Goal: Transaction & Acquisition: Purchase product/service

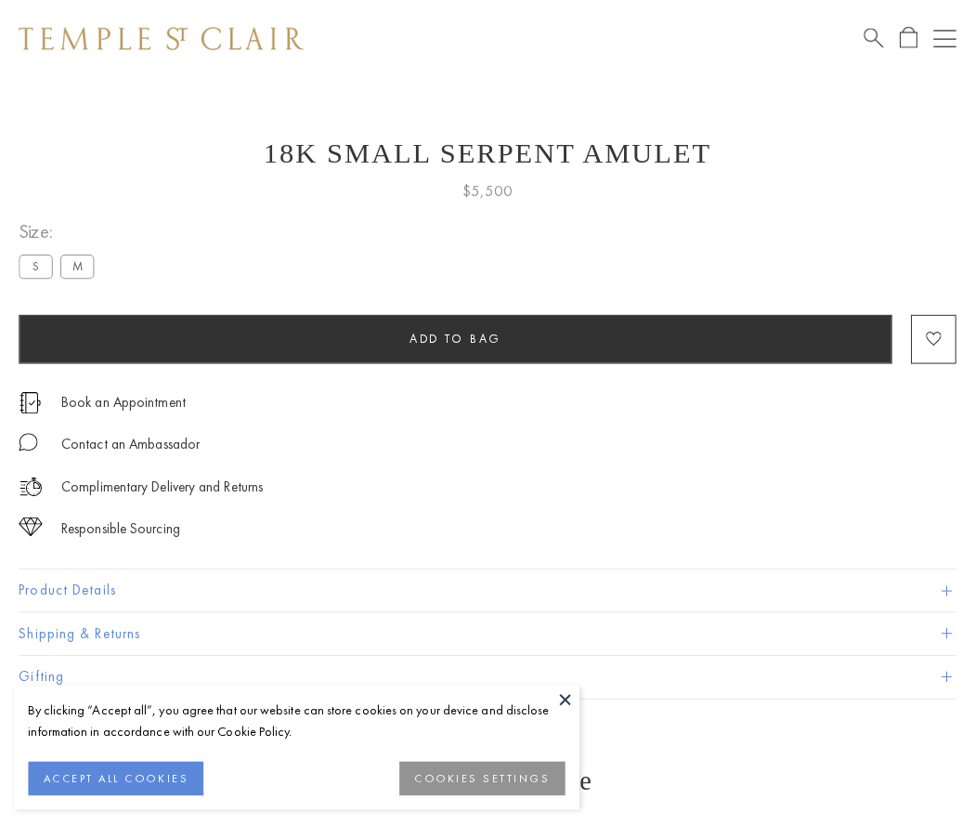
scroll to position [57, 0]
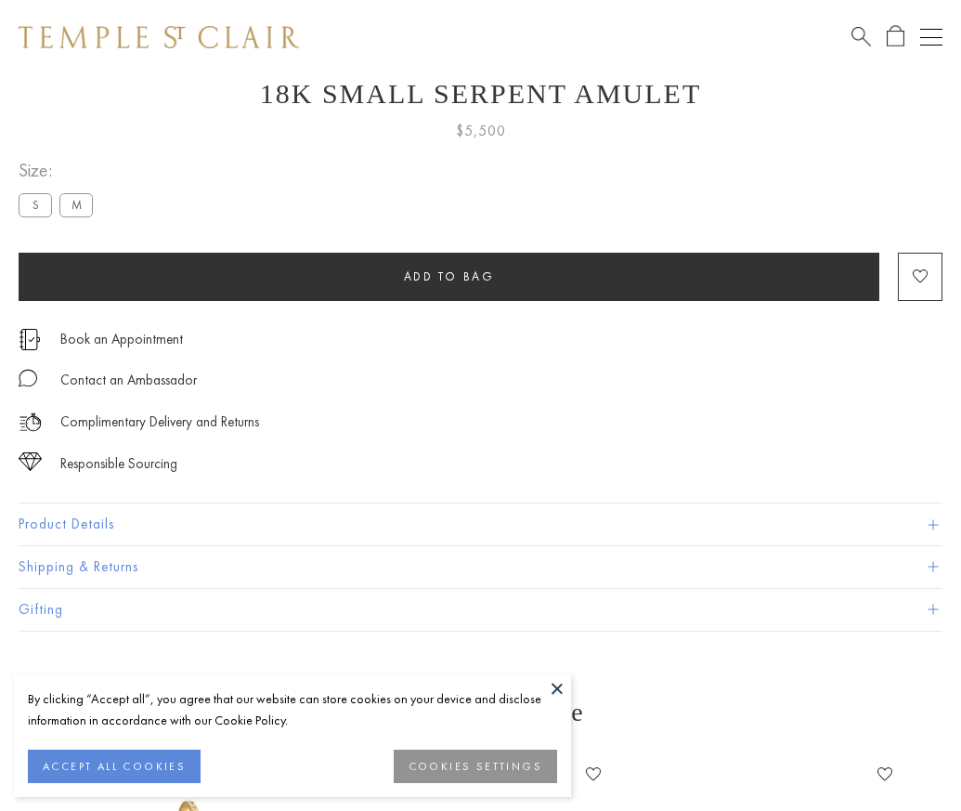
click at [448, 276] on span "Add to bag" at bounding box center [449, 276] width 91 height 16
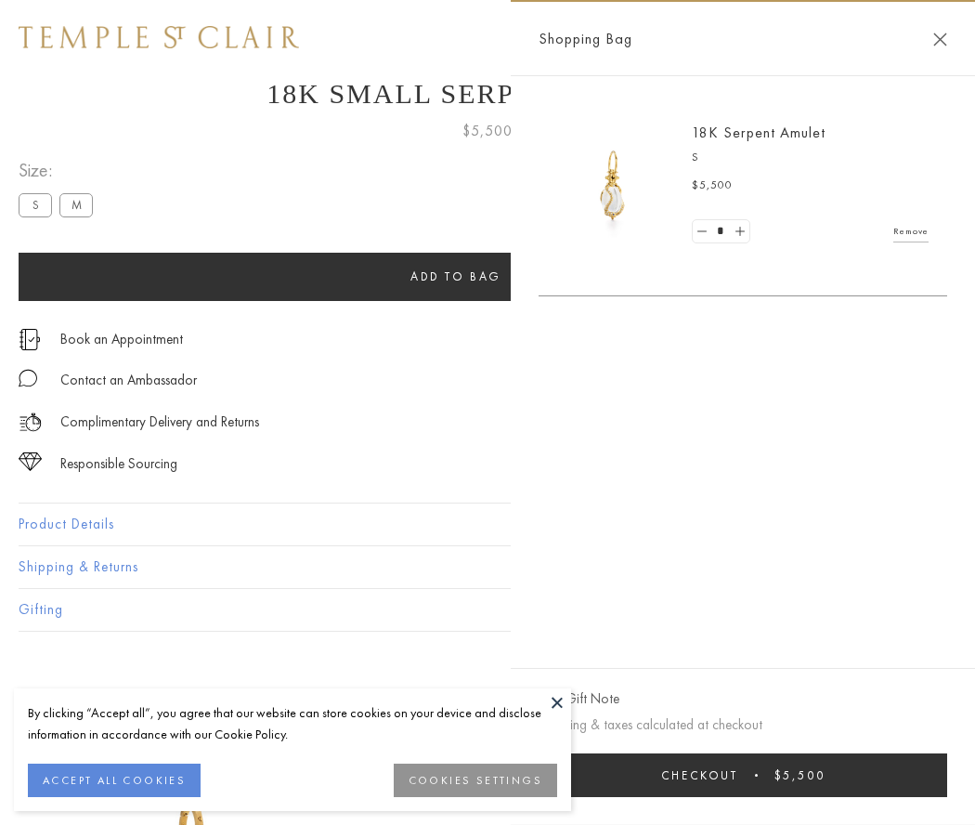
click at [755, 774] on button "Checkout $5,500" at bounding box center [743, 775] width 409 height 44
